Goal: Task Accomplishment & Management: Use online tool/utility

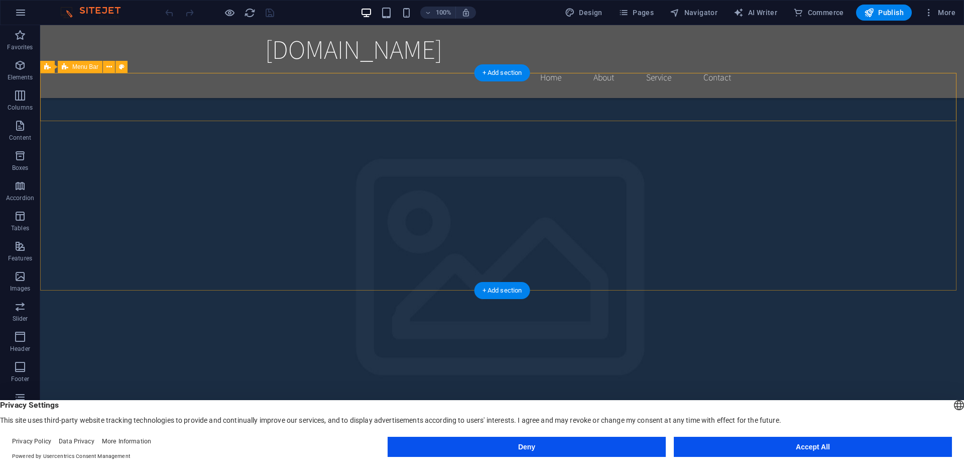
scroll to position [134, 0]
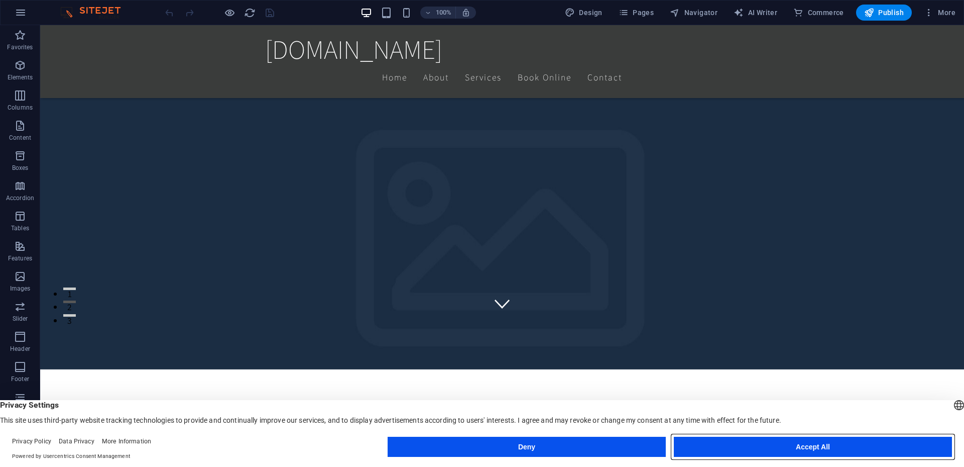
drag, startPoint x: 773, startPoint y: 447, endPoint x: 736, endPoint y: 423, distance: 44.7
click at [773, 447] on button "Accept All" at bounding box center [813, 446] width 278 height 20
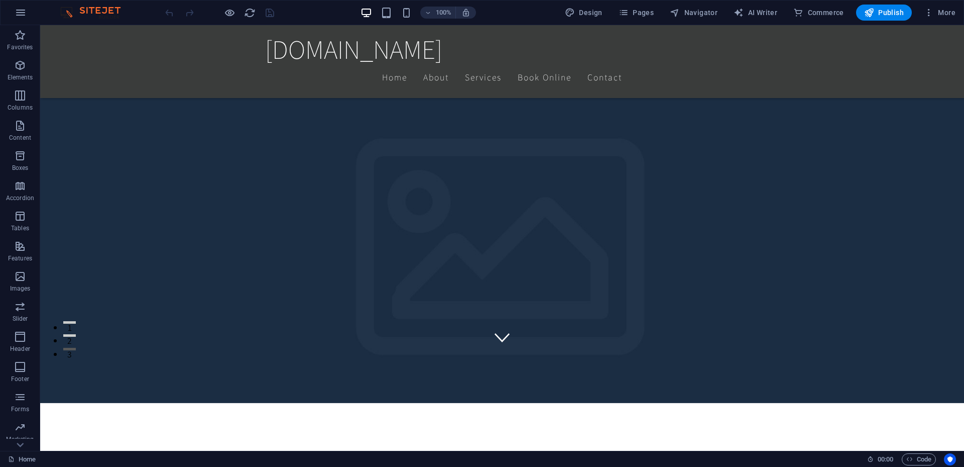
scroll to position [57, 0]
click at [21, 435] on icon "button" at bounding box center [20, 430] width 12 height 12
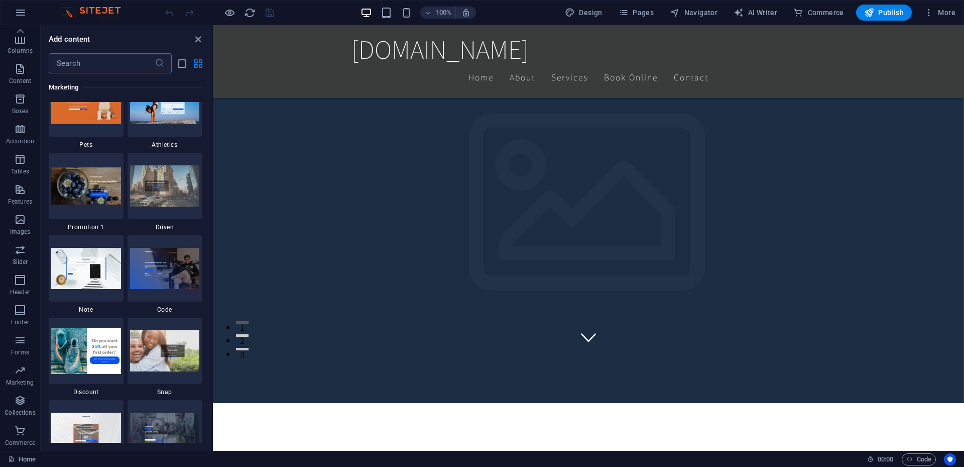
scroll to position [9678, 0]
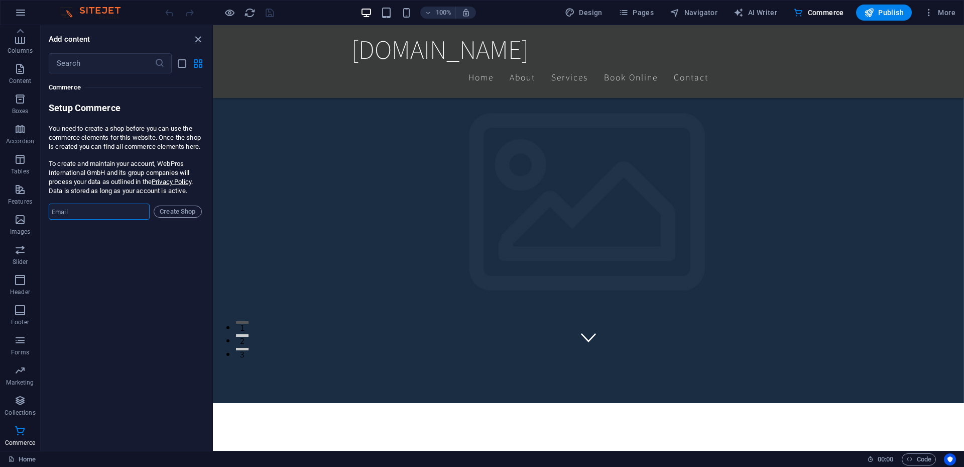
click at [115, 219] on input "email" at bounding box center [99, 211] width 101 height 16
click at [939, 8] on span "More" at bounding box center [940, 13] width 32 height 10
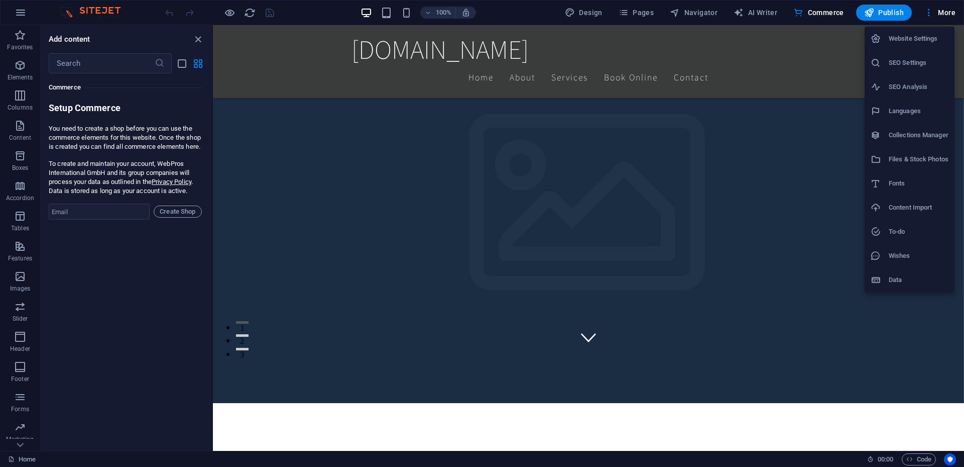
click at [905, 205] on h6 "Content Import" at bounding box center [919, 207] width 60 height 12
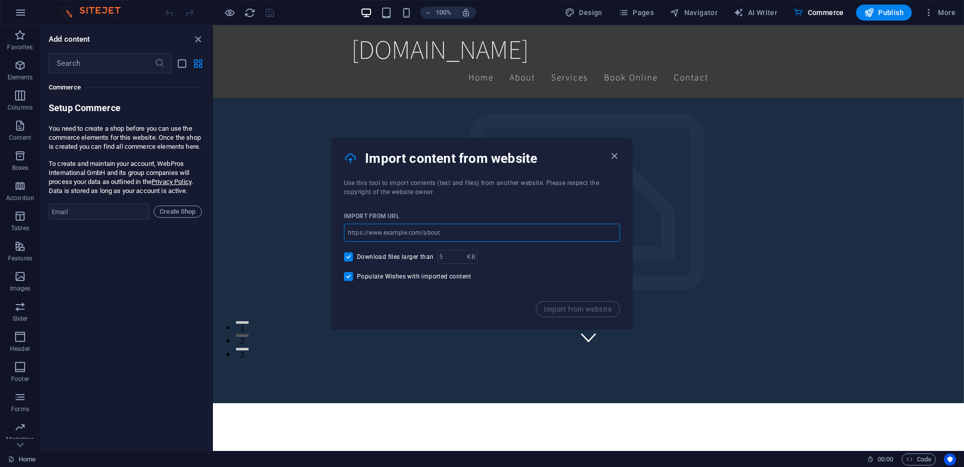
click at [451, 236] on input "url" at bounding box center [482, 232] width 276 height 18
click at [385, 233] on input "url" at bounding box center [482, 232] width 276 height 18
click at [449, 236] on input "url" at bounding box center [482, 232] width 276 height 18
paste input "[URL][DOMAIN_NAME]"
type input "[URL][DOMAIN_NAME]"
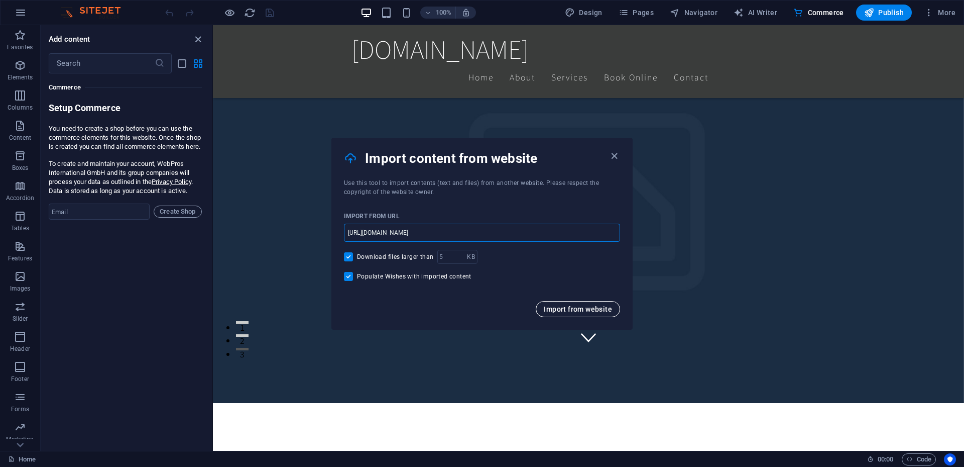
click at [605, 310] on span "Import from website" at bounding box center [578, 309] width 68 height 8
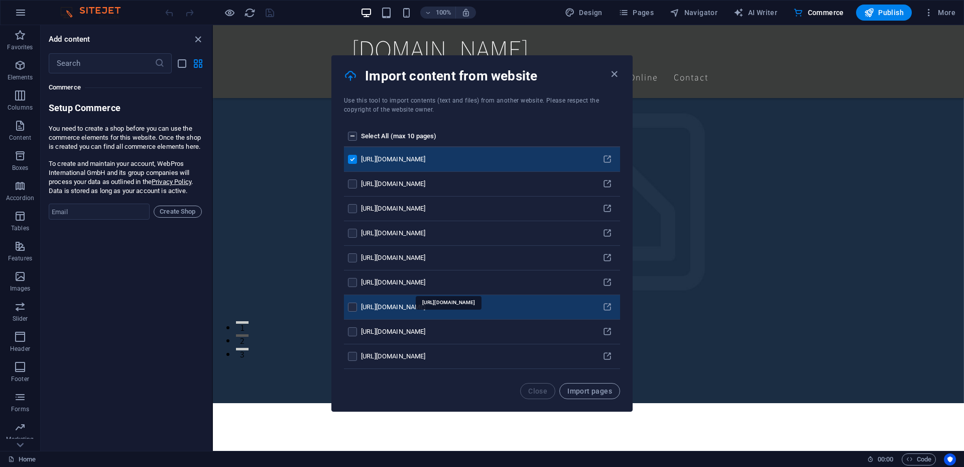
scroll to position [23, 0]
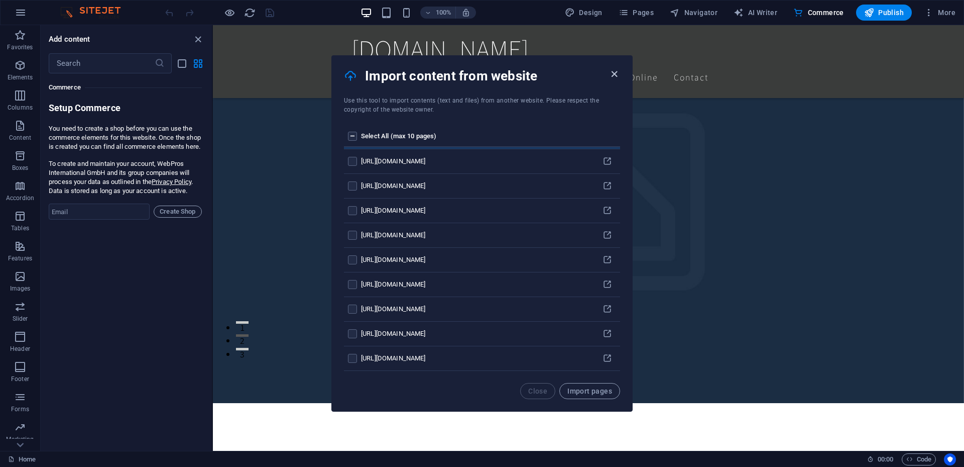
click at [614, 75] on icon "button" at bounding box center [615, 74] width 12 height 12
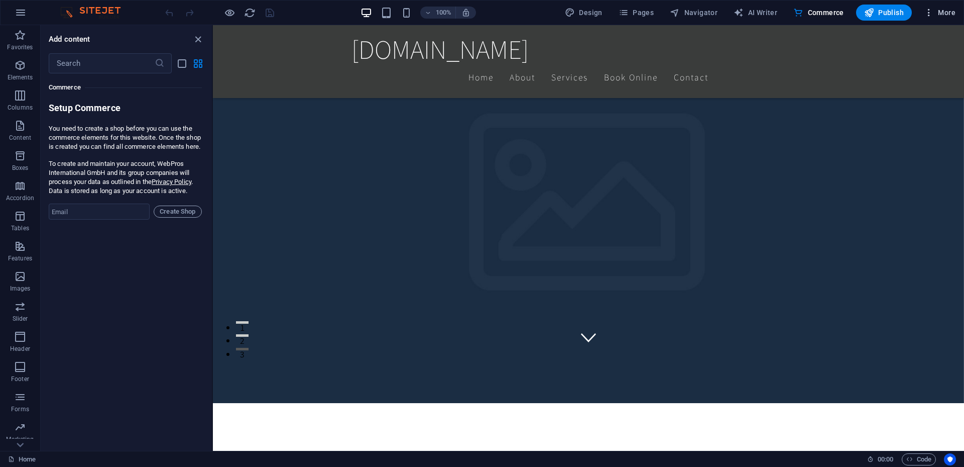
click at [947, 15] on span "More" at bounding box center [940, 13] width 32 height 10
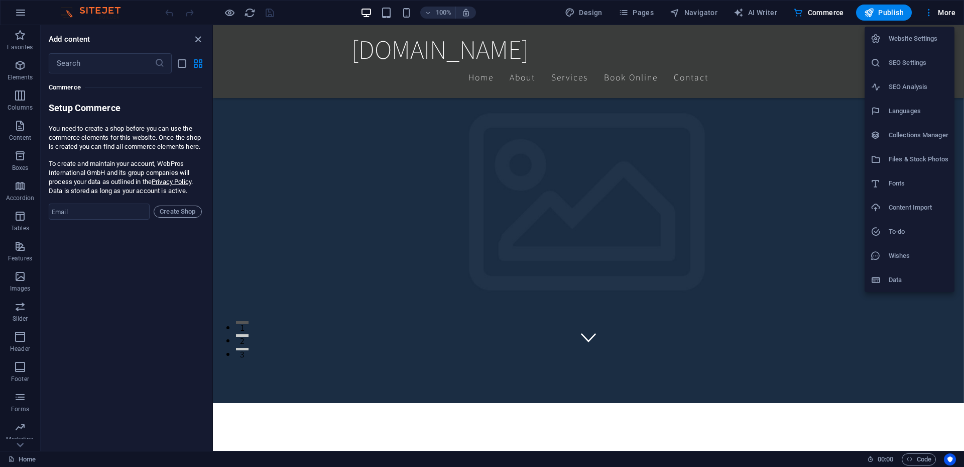
click at [923, 46] on li "Website Settings" at bounding box center [910, 39] width 90 height 24
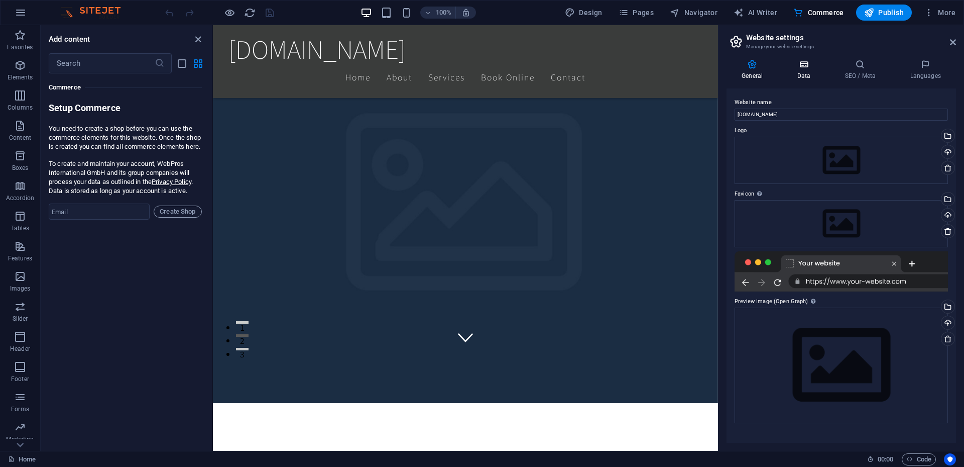
click at [807, 65] on icon at bounding box center [804, 64] width 44 height 10
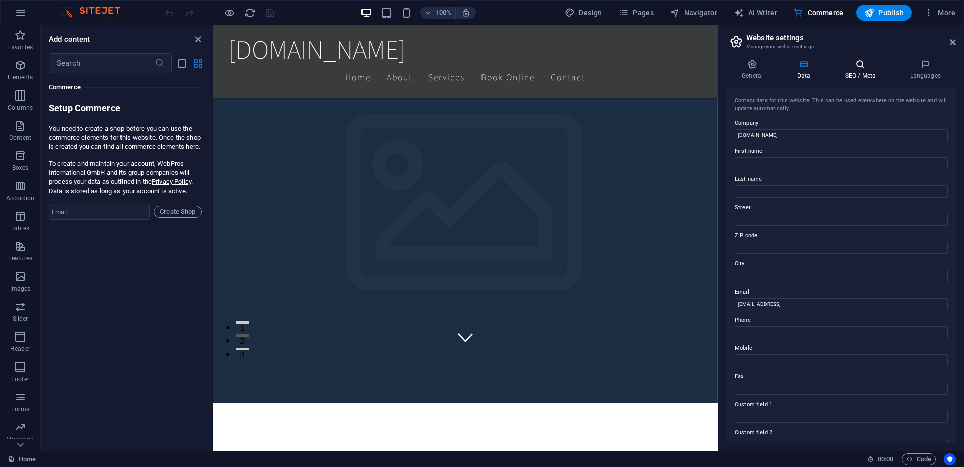
click at [863, 66] on icon at bounding box center [860, 64] width 61 height 10
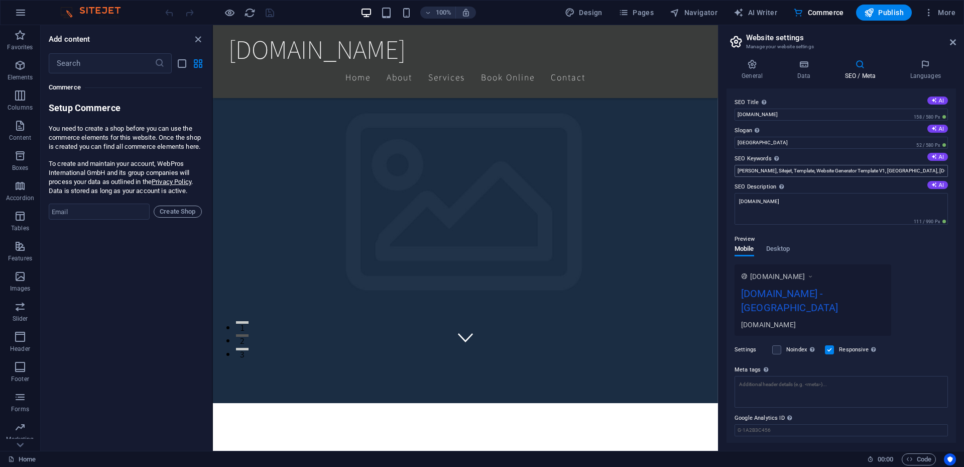
scroll to position [16, 0]
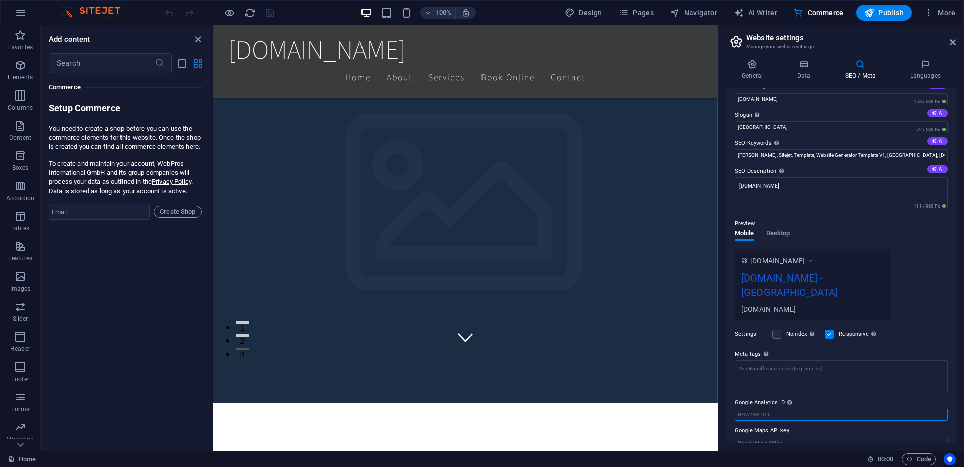
click at [819, 408] on input "Google Analytics ID Please only add the Google Analytics ID. We automatically i…" at bounding box center [841, 414] width 213 height 12
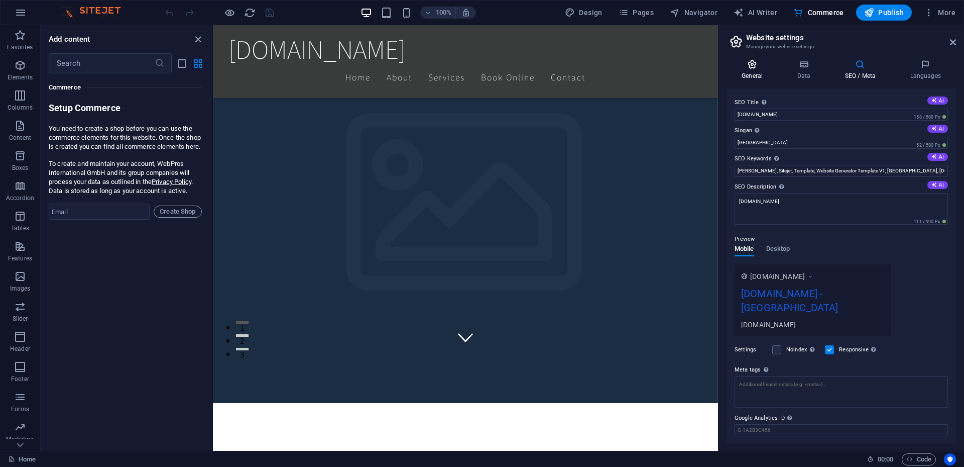
click at [753, 70] on h4 "General" at bounding box center [754, 69] width 55 height 21
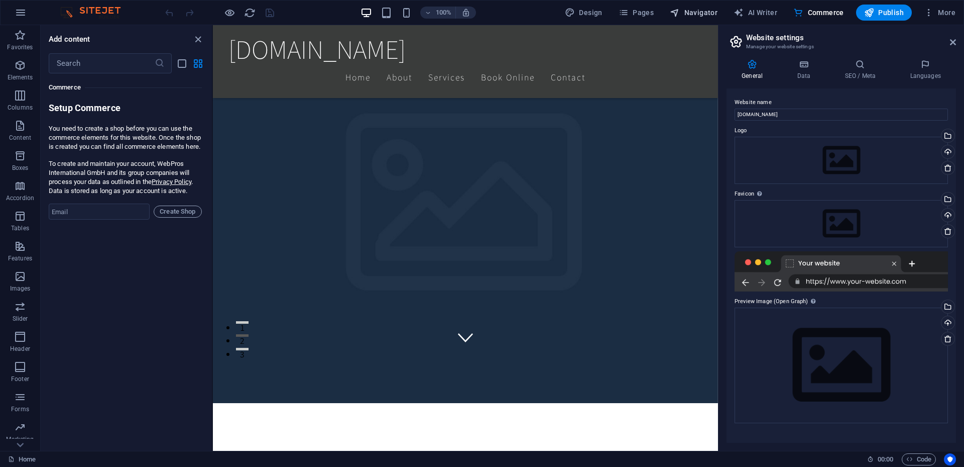
click at [693, 15] on span "Navigator" at bounding box center [694, 13] width 48 height 10
click at [629, 11] on icon "button" at bounding box center [624, 13] width 10 height 10
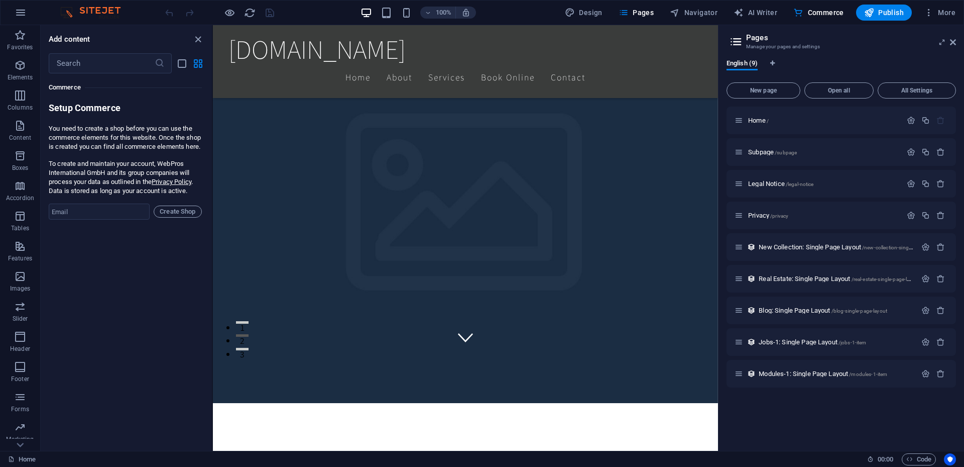
click at [604, 21] on div "100% Design Pages Navigator AI Writer Commerce Publish More" at bounding box center [482, 13] width 963 height 24
drag, startPoint x: 589, startPoint y: 11, endPoint x: 497, endPoint y: 4, distance: 92.7
click at [589, 11] on span "Design" at bounding box center [584, 13] width 38 height 10
select select "rem"
select select "200"
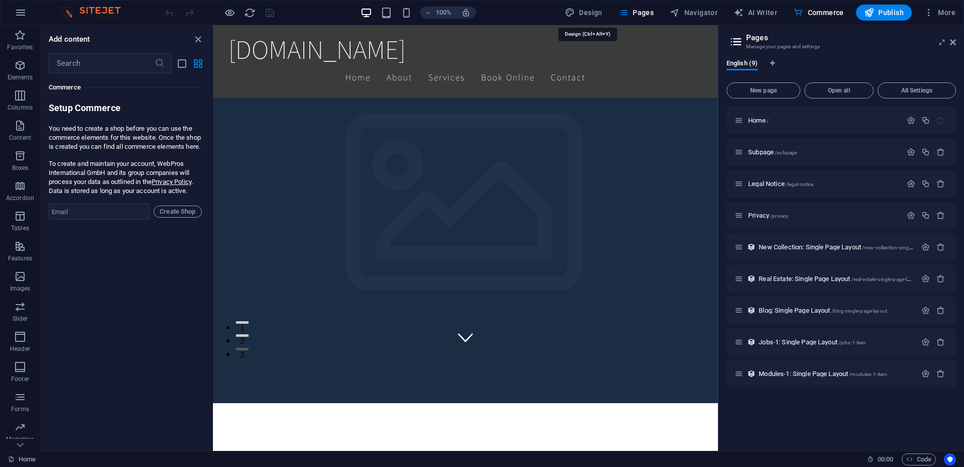
select select "px"
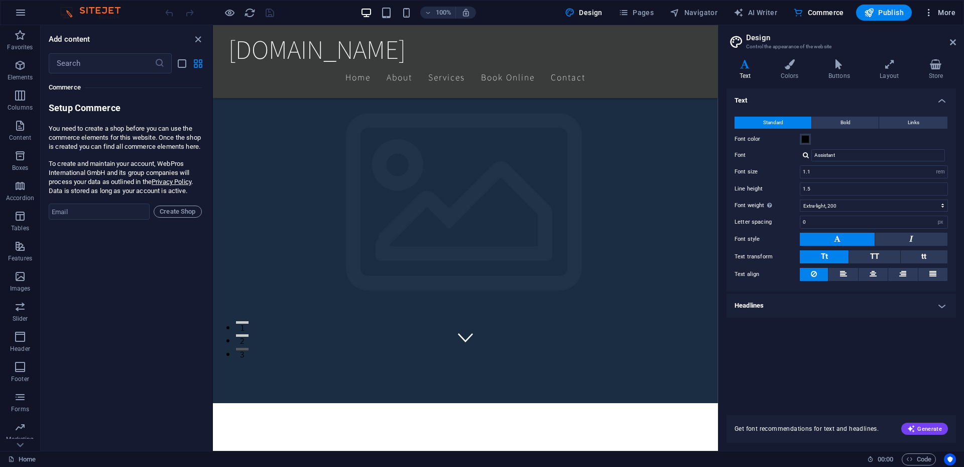
click at [949, 15] on span "More" at bounding box center [940, 13] width 32 height 10
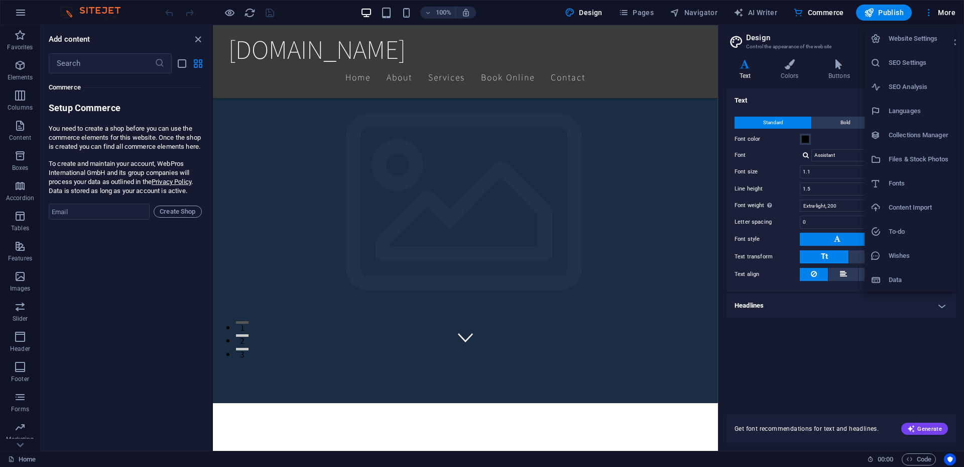
click at [913, 213] on li "Content Import" at bounding box center [910, 207] width 90 height 24
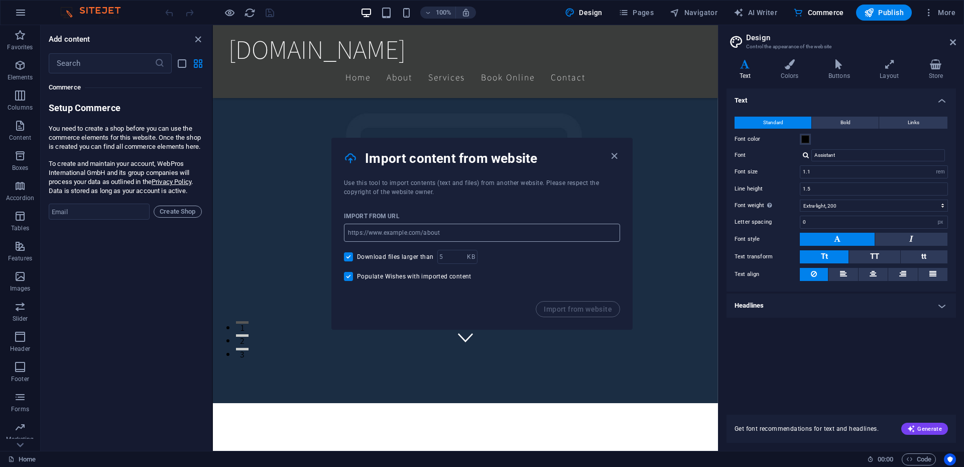
click at [488, 233] on input "url" at bounding box center [482, 232] width 276 height 18
paste input "[URL][DOMAIN_NAME]"
type input "[URL][DOMAIN_NAME]"
click at [570, 308] on span "Import from website" at bounding box center [578, 309] width 68 height 8
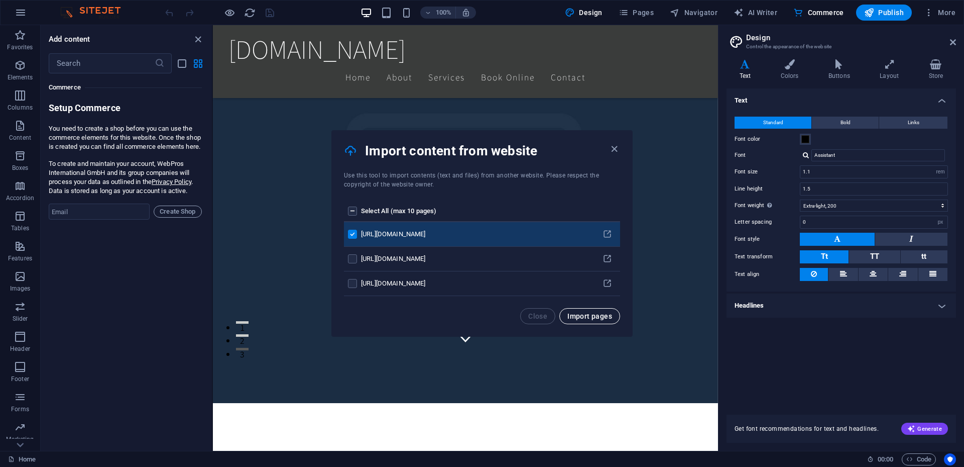
click at [593, 317] on span "Import pages" at bounding box center [590, 316] width 45 height 8
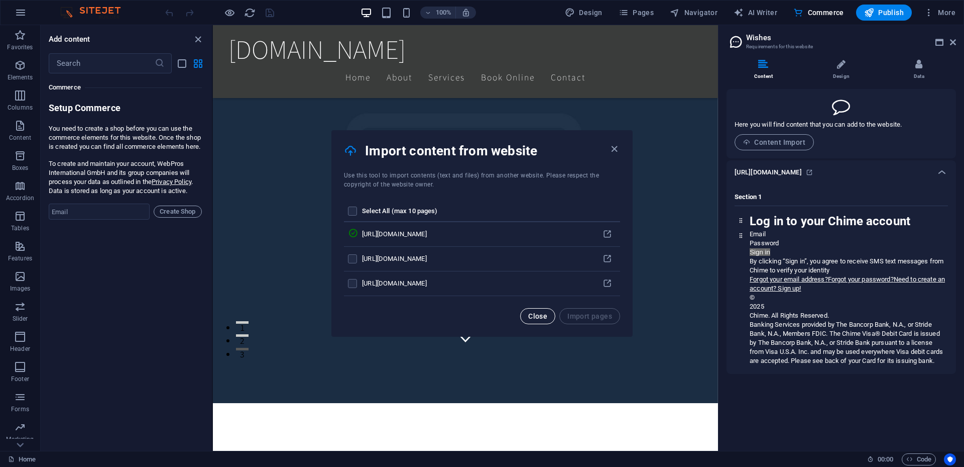
click at [546, 314] on span "Close" at bounding box center [537, 316] width 19 height 8
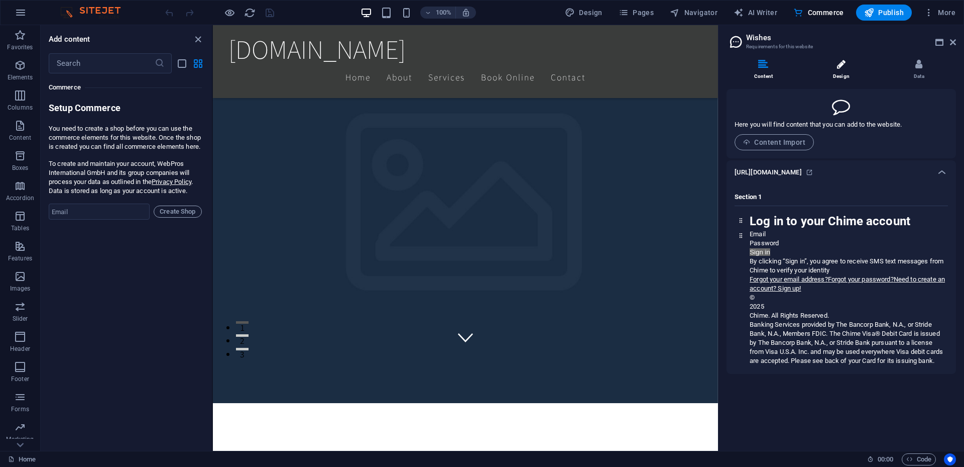
click at [843, 68] on icon at bounding box center [841, 64] width 9 height 10
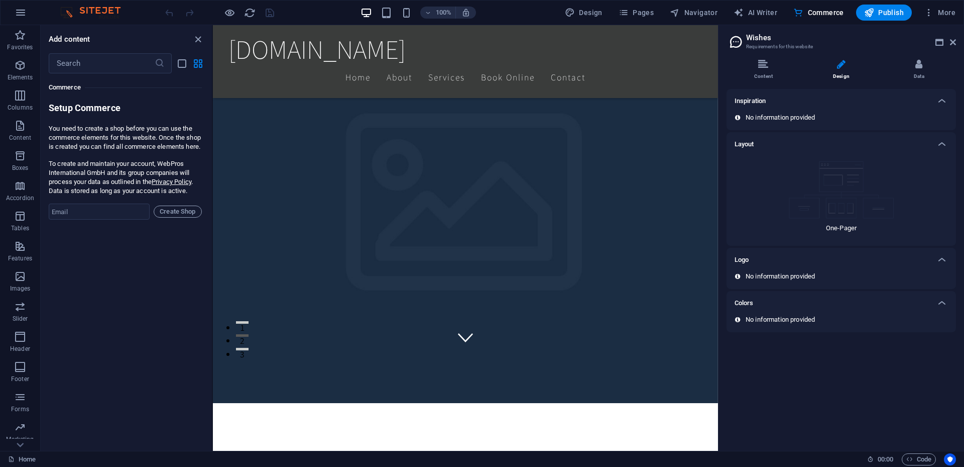
click at [855, 210] on img at bounding box center [841, 189] width 105 height 57
click at [919, 71] on li "Data" at bounding box center [919, 70] width 74 height 22
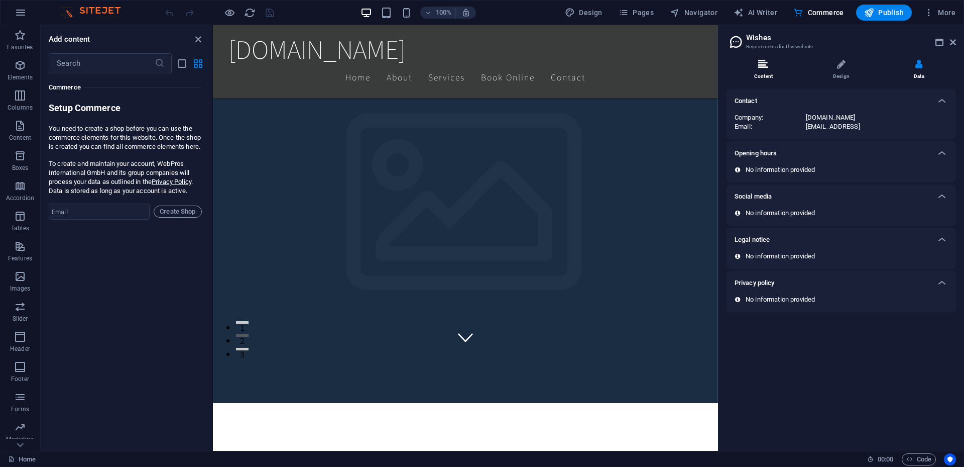
click at [764, 69] on icon at bounding box center [763, 64] width 10 height 10
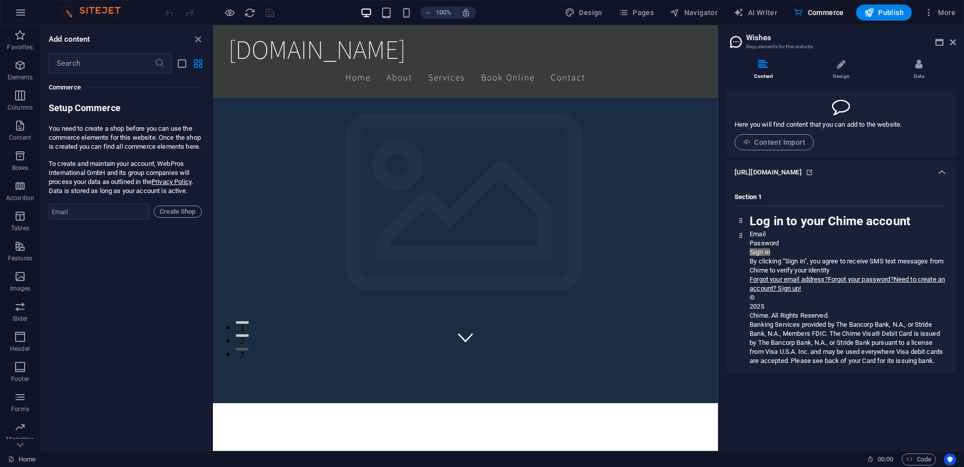
click at [813, 174] on icon at bounding box center [809, 172] width 7 height 7
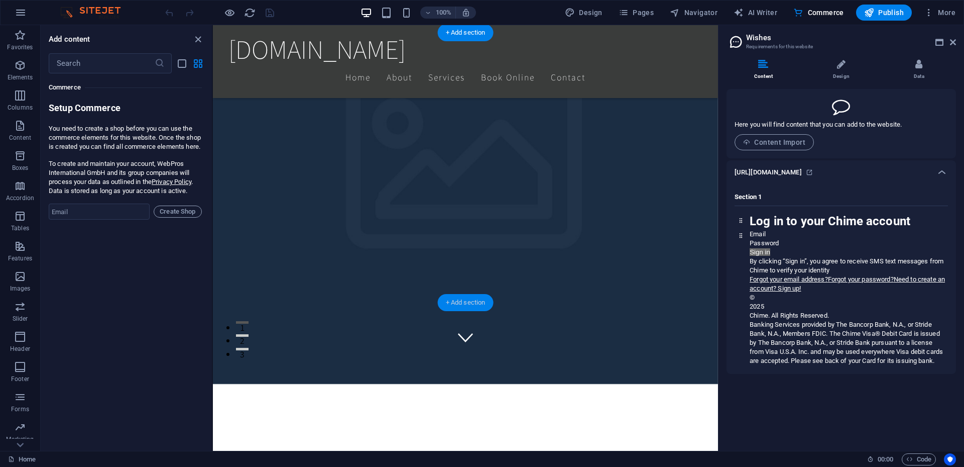
scroll to position [268, 0]
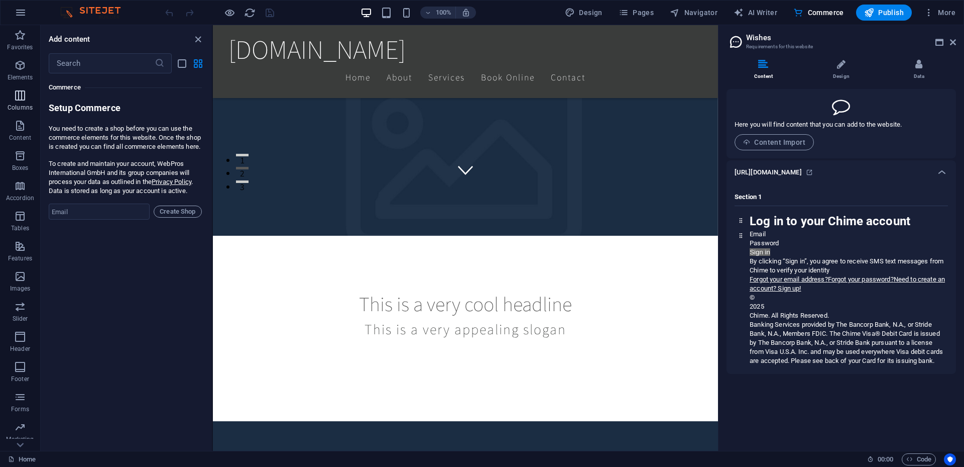
click at [9, 96] on span "Columns" at bounding box center [20, 101] width 40 height 24
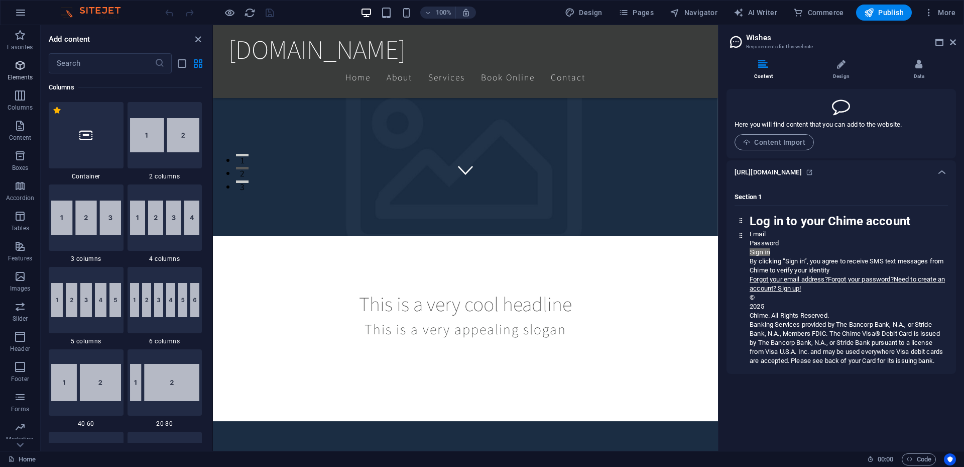
click at [26, 70] on icon "button" at bounding box center [20, 65] width 12 height 12
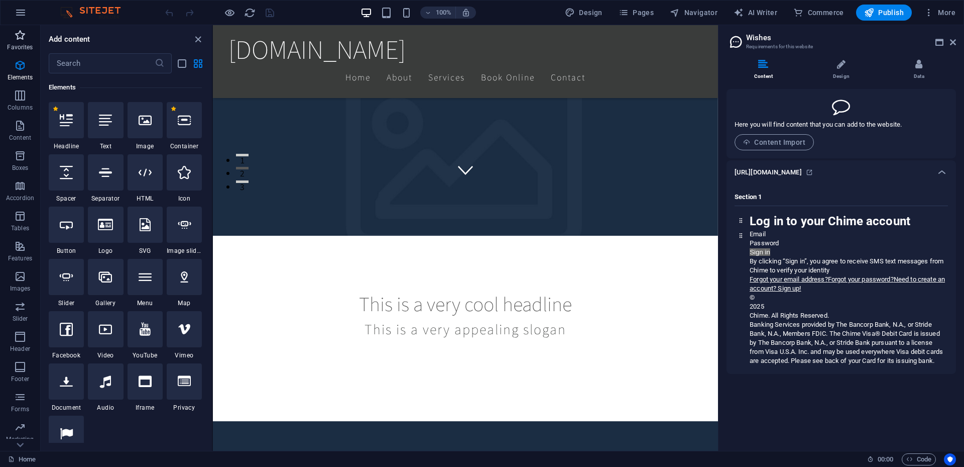
click at [16, 39] on icon "button" at bounding box center [20, 35] width 12 height 12
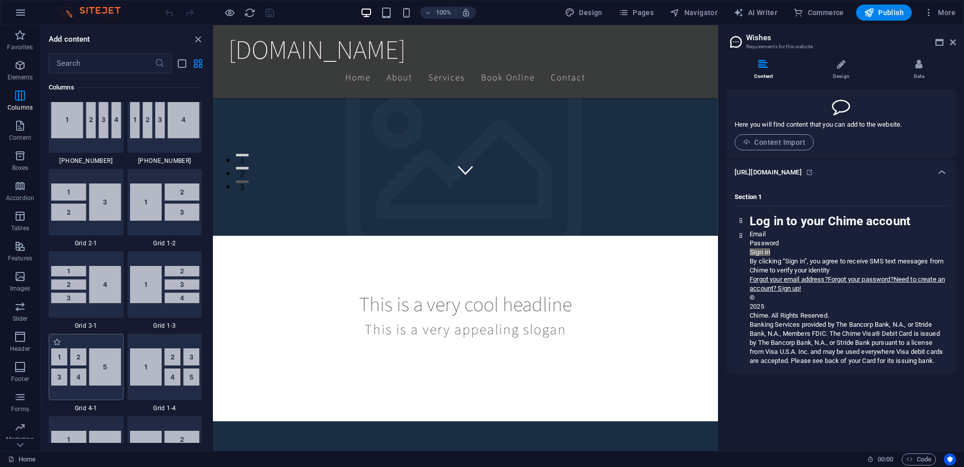
scroll to position [1373, 0]
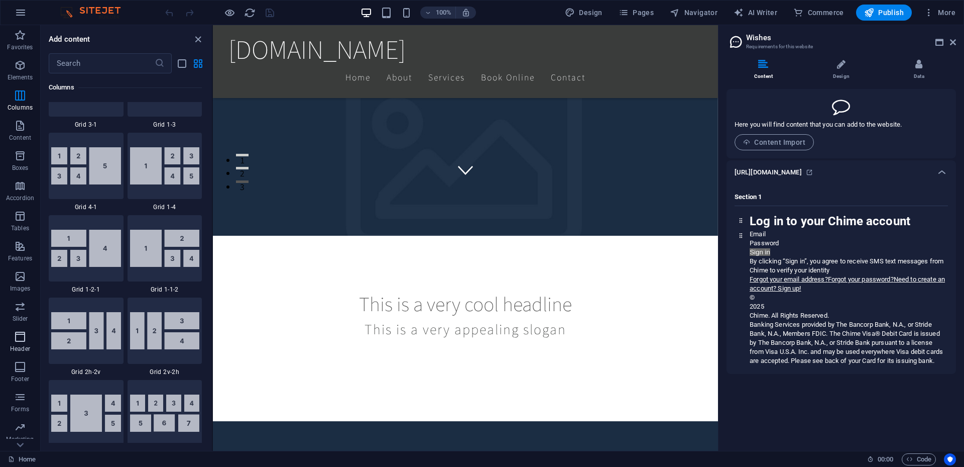
click at [12, 338] on span "Header" at bounding box center [20, 342] width 40 height 24
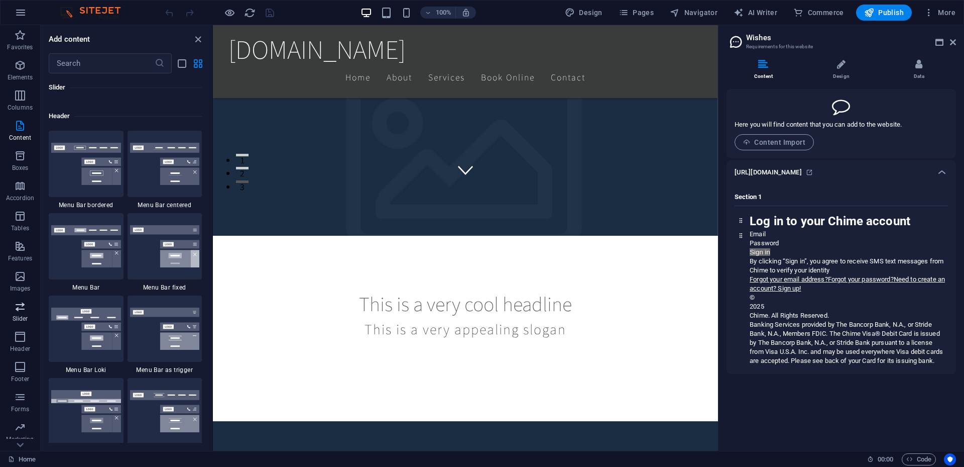
scroll to position [6048, 0]
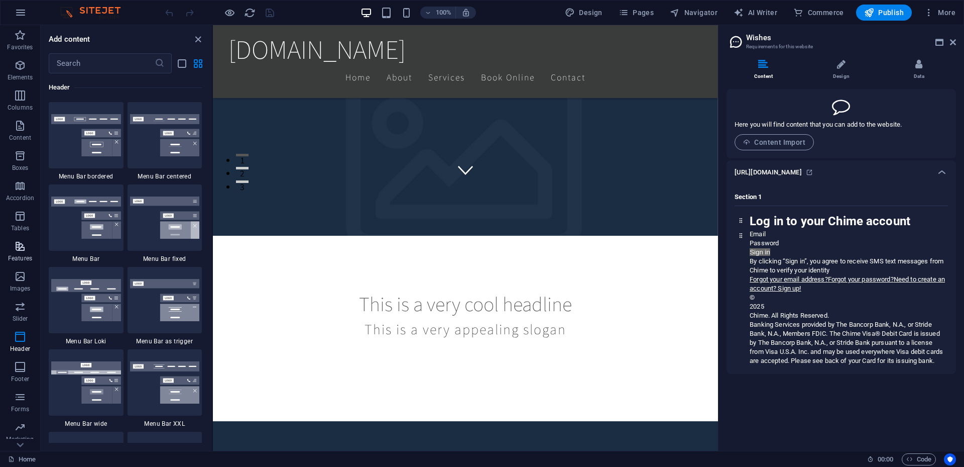
click at [18, 245] on icon "button" at bounding box center [20, 246] width 12 height 12
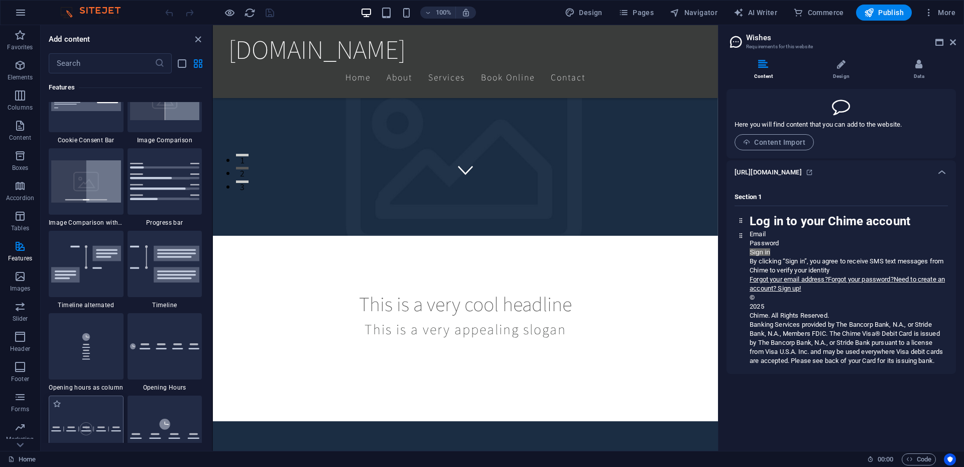
scroll to position [4250, 0]
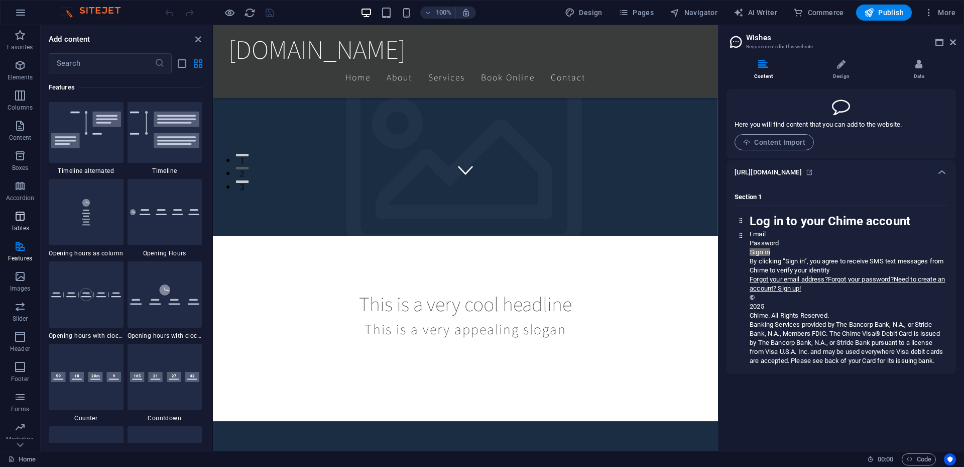
click at [27, 220] on span "Tables" at bounding box center [20, 222] width 40 height 24
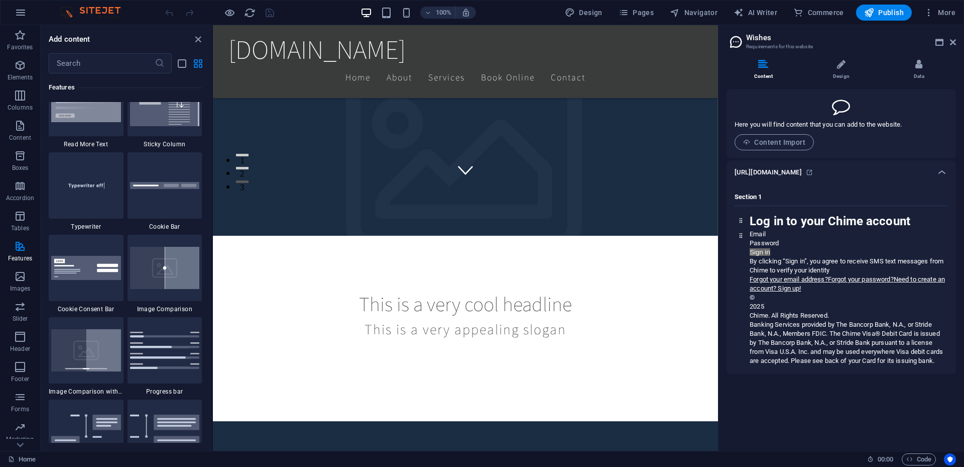
scroll to position [3846, 0]
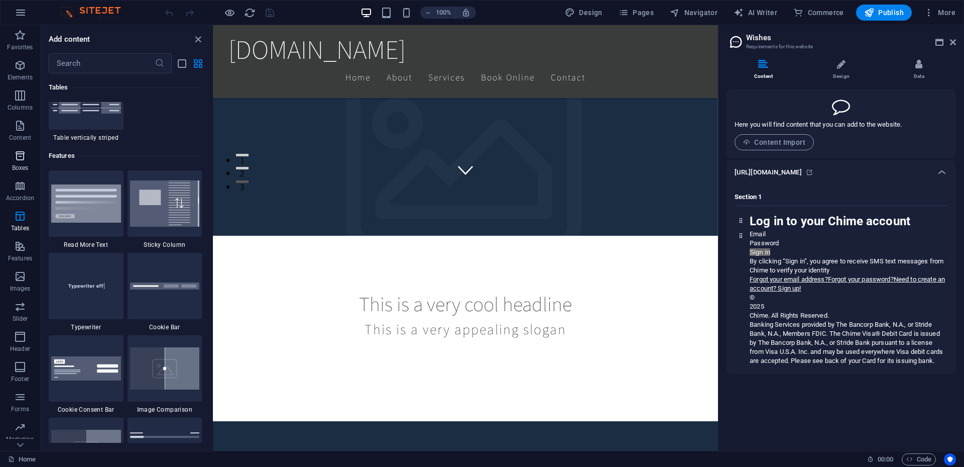
click at [17, 160] on icon "button" at bounding box center [20, 156] width 12 height 12
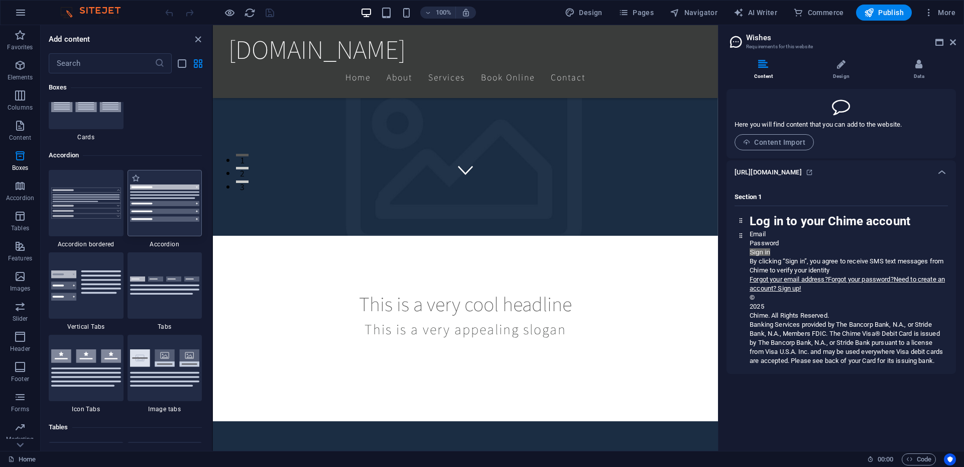
scroll to position [3038, 0]
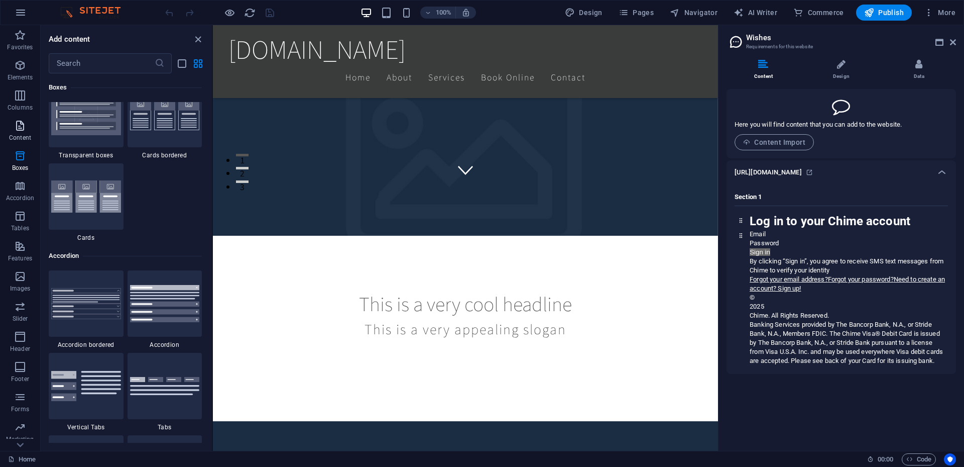
click at [17, 127] on icon "button" at bounding box center [20, 126] width 12 height 12
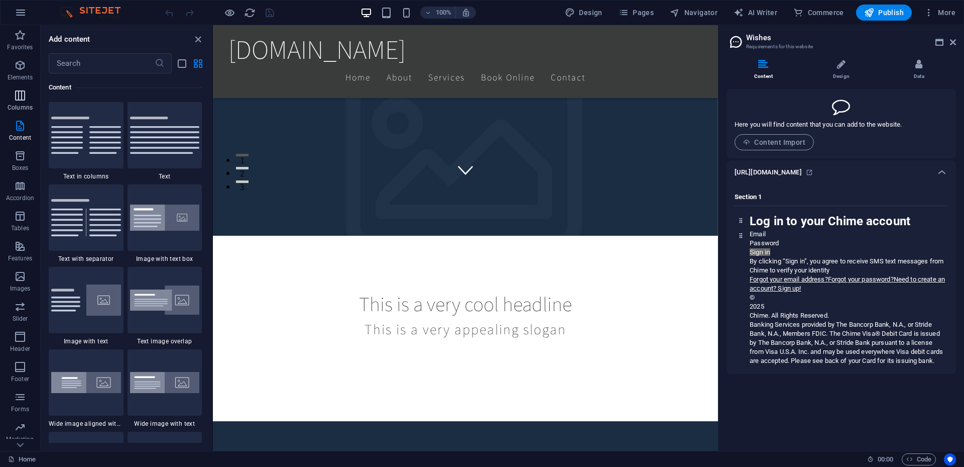
click at [29, 89] on span "Columns" at bounding box center [20, 101] width 40 height 24
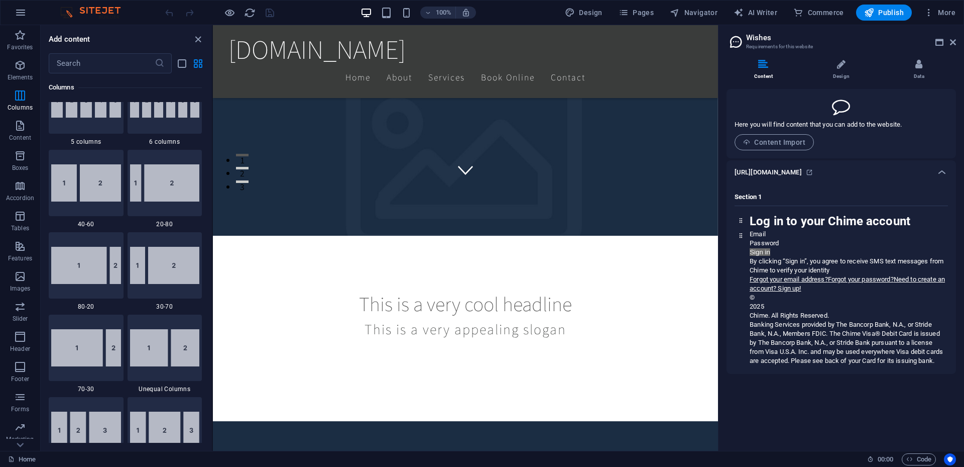
scroll to position [497, 0]
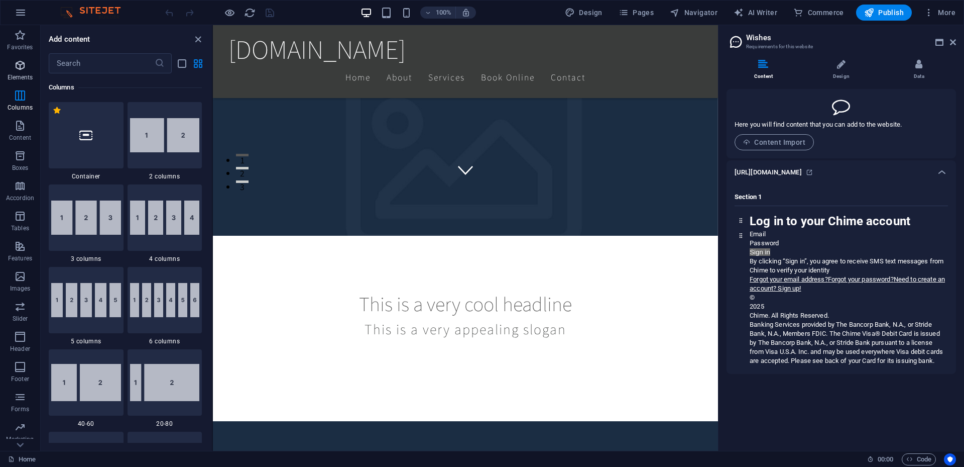
click at [31, 70] on span "Elements" at bounding box center [20, 71] width 40 height 24
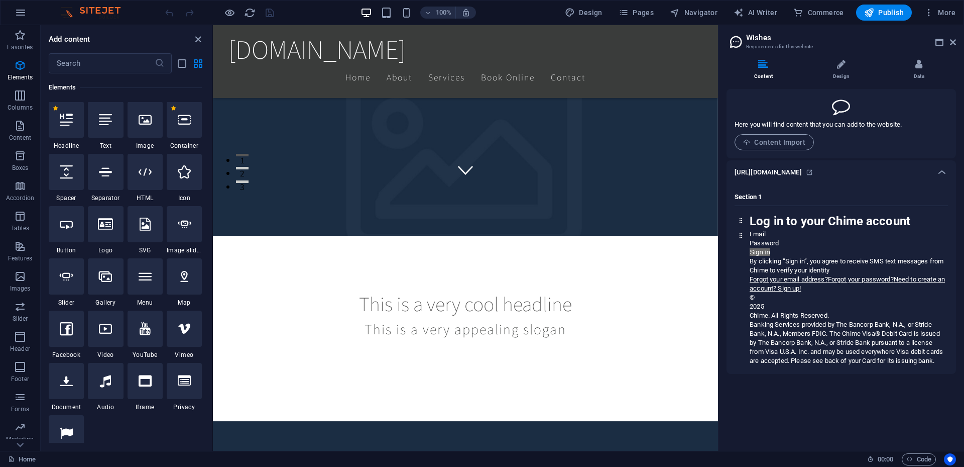
scroll to position [107, 0]
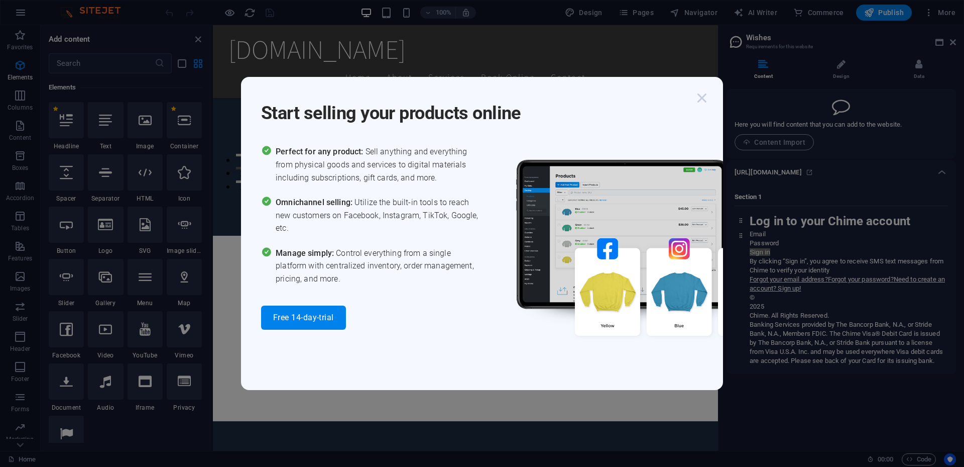
click at [704, 95] on icon "button" at bounding box center [702, 98] width 18 height 18
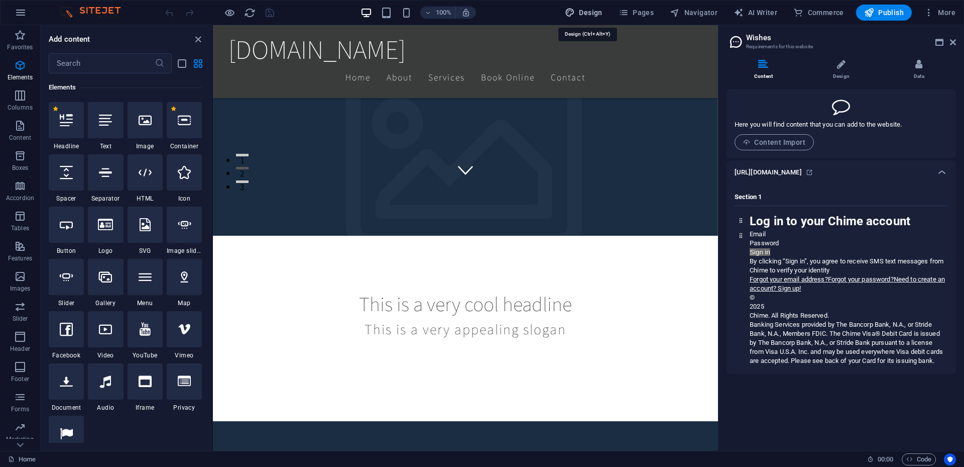
click at [591, 15] on span "Design" at bounding box center [584, 13] width 38 height 10
select select "rem"
select select "200"
select select "px"
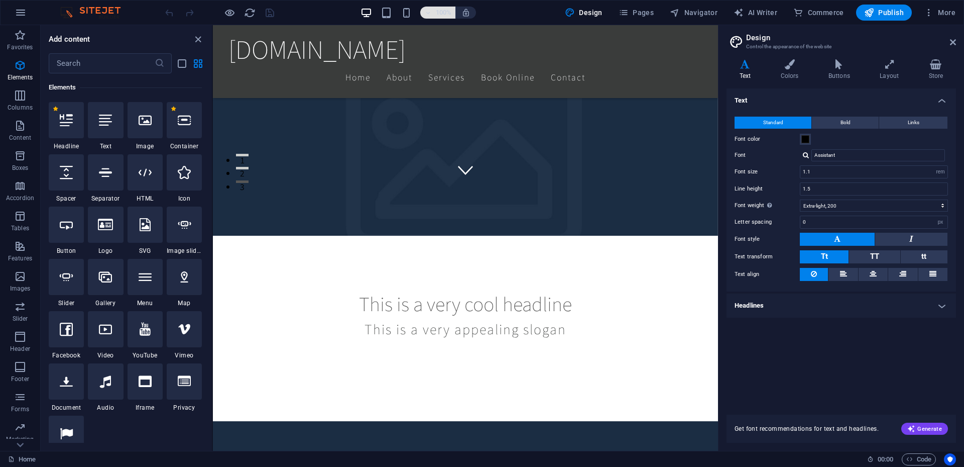
click at [426, 15] on icon "button" at bounding box center [427, 13] width 7 height 7
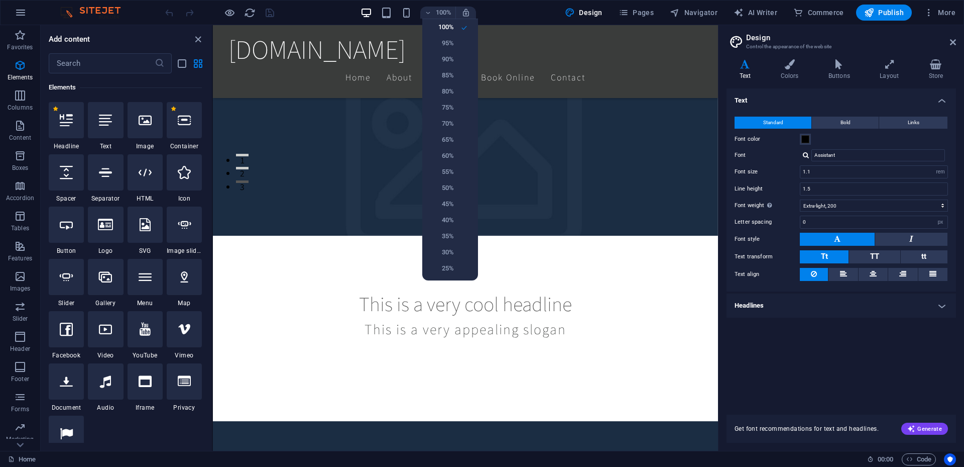
click at [247, 14] on div at bounding box center [482, 233] width 964 height 467
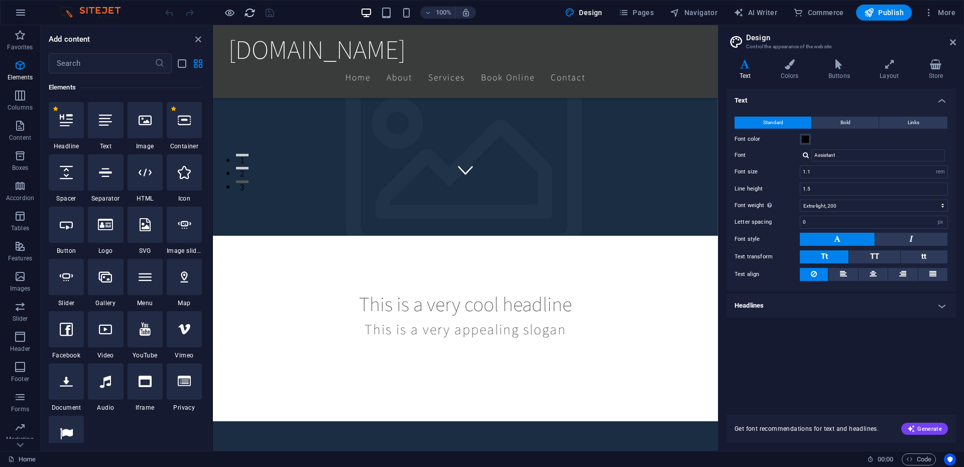
click at [250, 14] on icon "reload" at bounding box center [250, 13] width 12 height 12
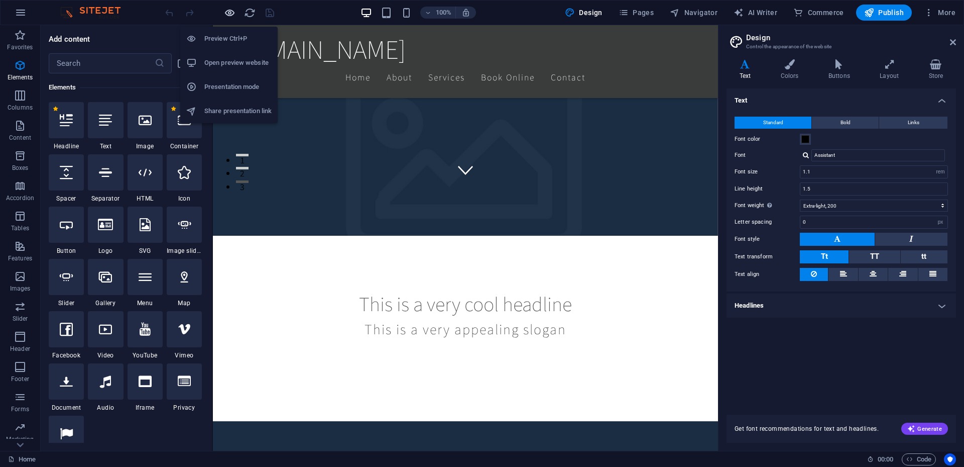
click at [226, 16] on icon "button" at bounding box center [230, 13] width 12 height 12
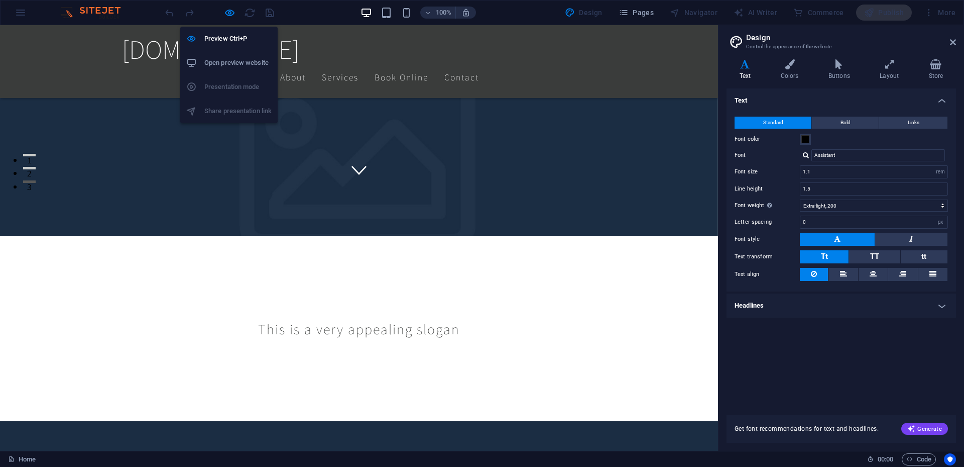
click at [226, 16] on icon "button" at bounding box center [230, 13] width 12 height 12
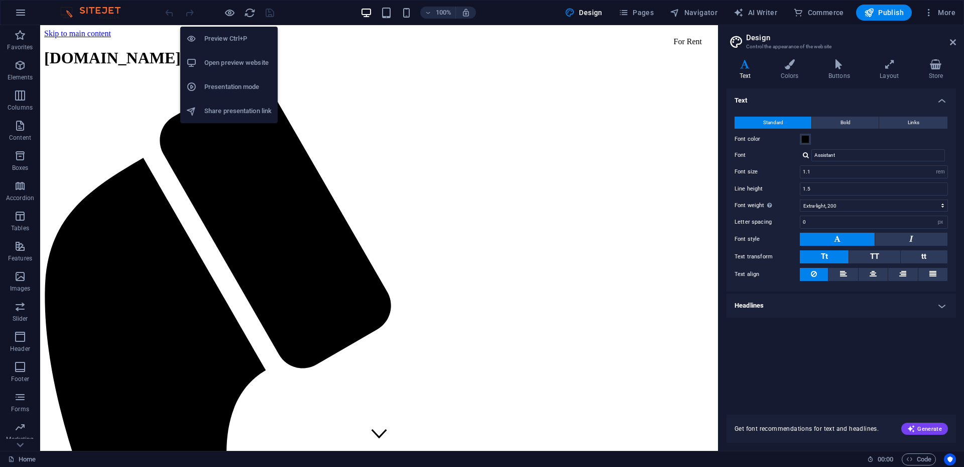
scroll to position [0, 0]
click at [235, 65] on h6 "Open preview website" at bounding box center [237, 63] width 67 height 12
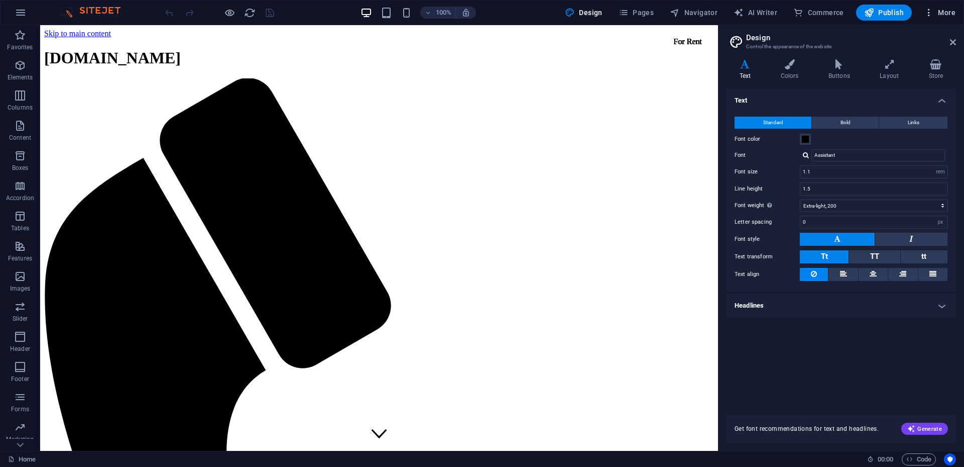
click at [932, 8] on icon "button" at bounding box center [929, 13] width 10 height 10
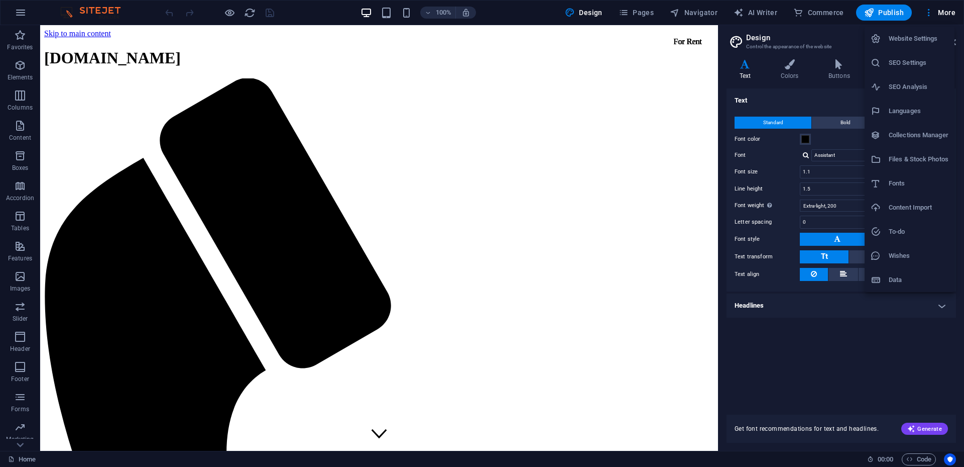
click at [920, 280] on h6 "Data" at bounding box center [919, 280] width 60 height 12
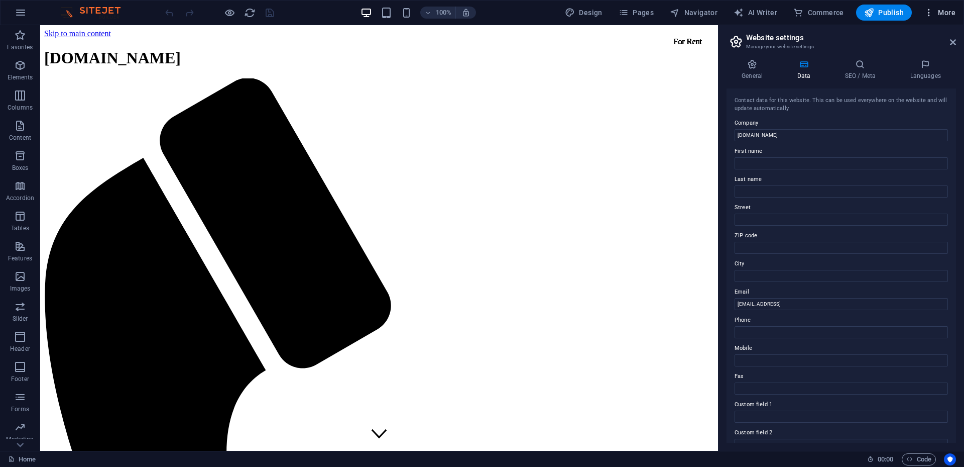
click at [942, 9] on span "More" at bounding box center [940, 13] width 32 height 10
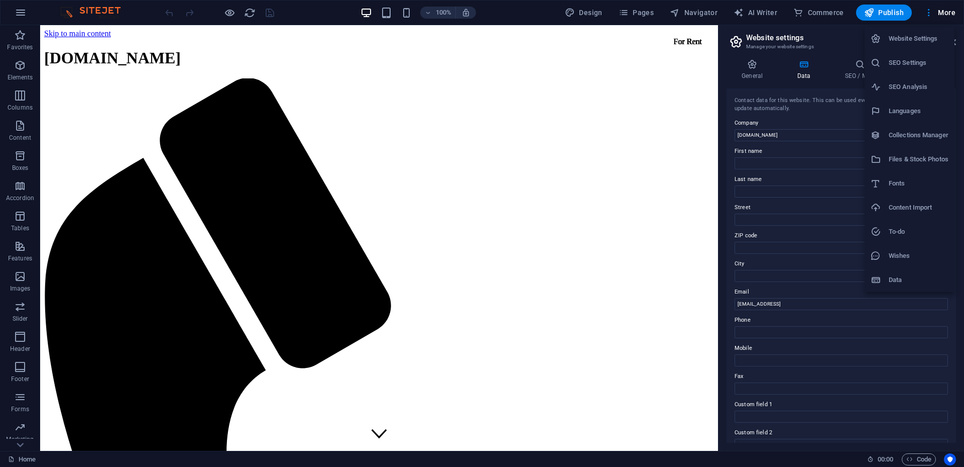
click at [935, 42] on h6 "Website Settings" at bounding box center [919, 39] width 60 height 12
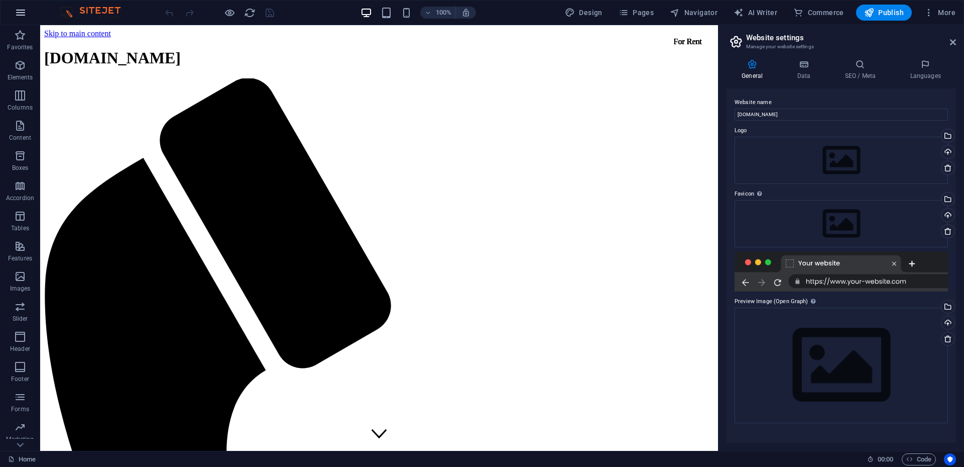
click at [10, 18] on button "button" at bounding box center [21, 13] width 24 height 24
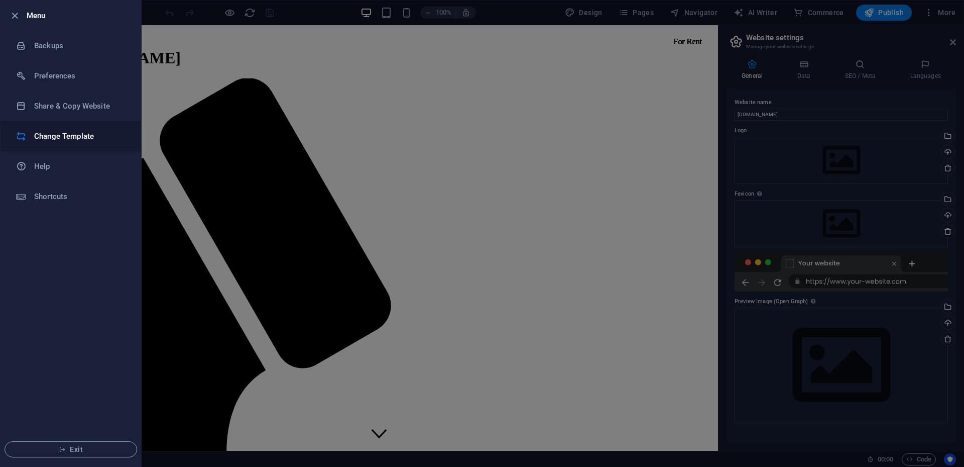
click at [98, 139] on h6 "Change Template" at bounding box center [80, 136] width 93 height 12
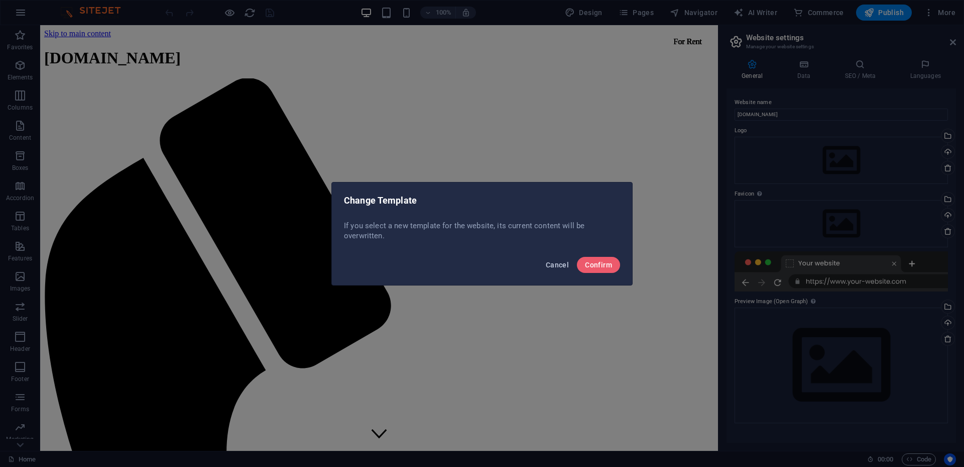
click at [558, 263] on span "Cancel" at bounding box center [557, 265] width 23 height 8
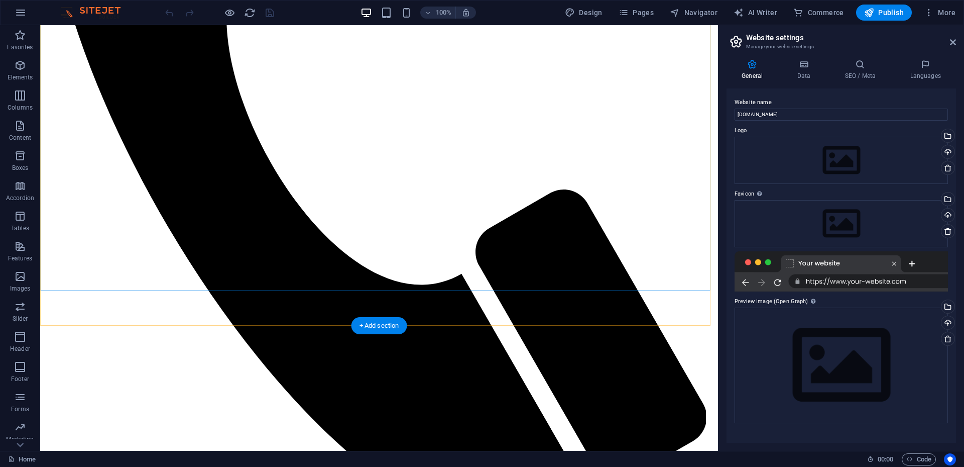
scroll to position [669, 0]
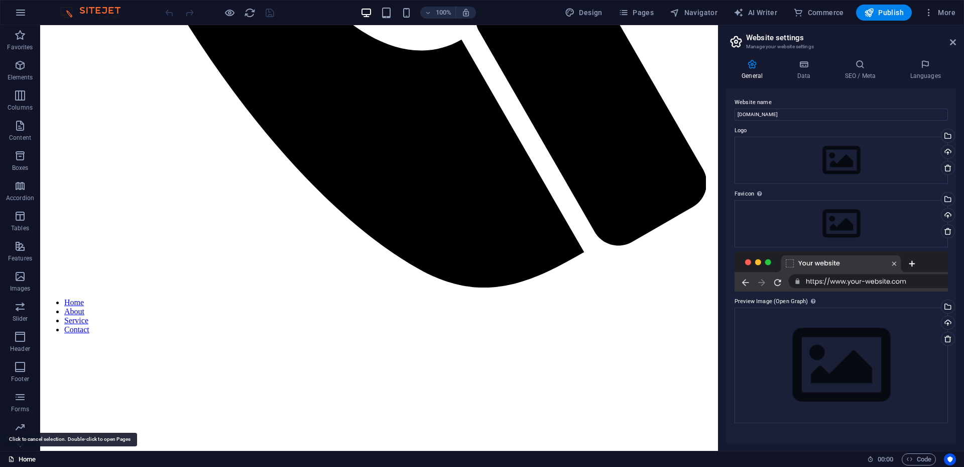
click at [23, 456] on link "Home" at bounding box center [22, 459] width 28 height 12
